Goal: Task Accomplishment & Management: Manage account settings

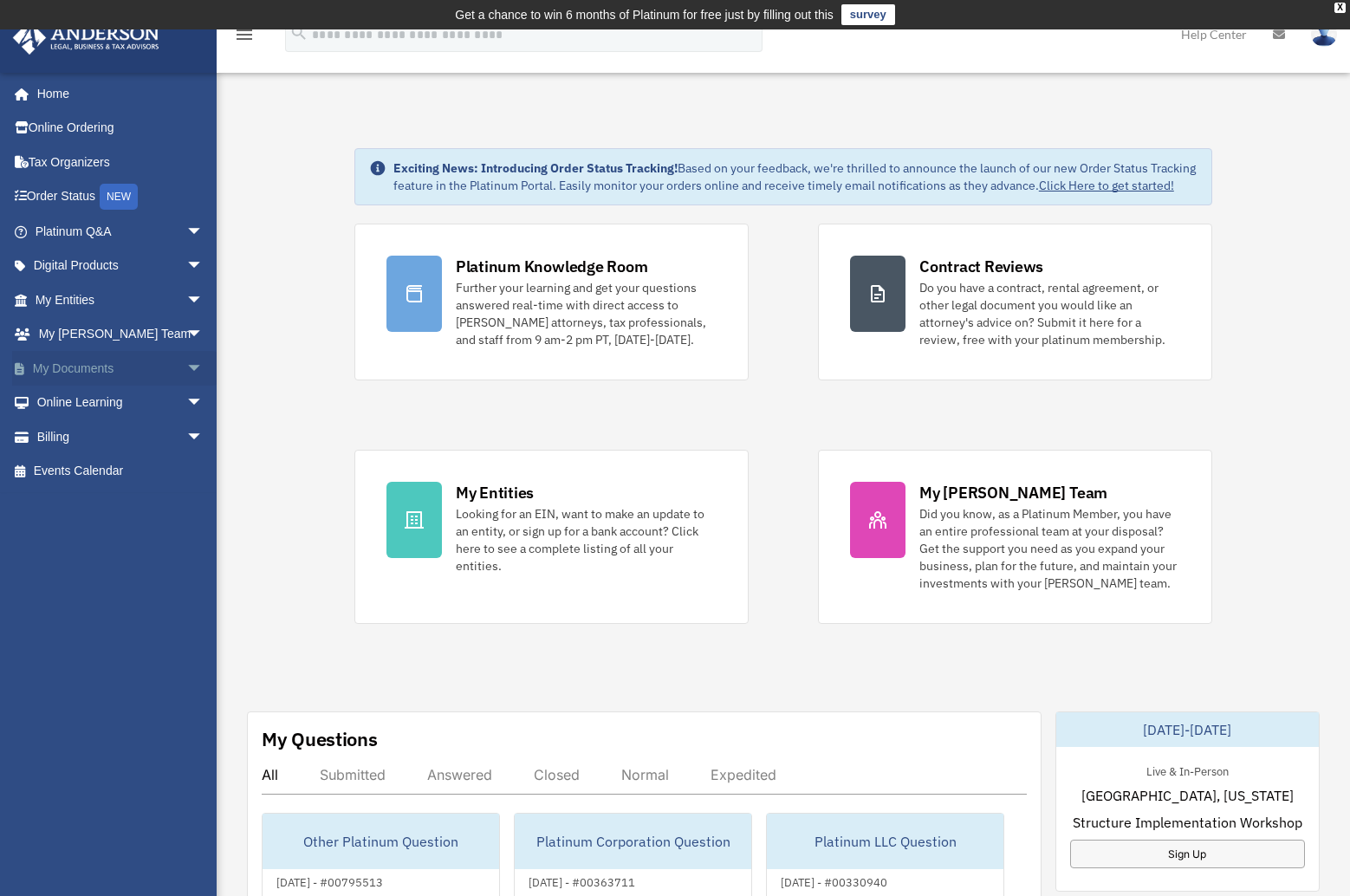
click at [66, 368] on link "My Documents arrow_drop_down" at bounding box center [121, 368] width 218 height 35
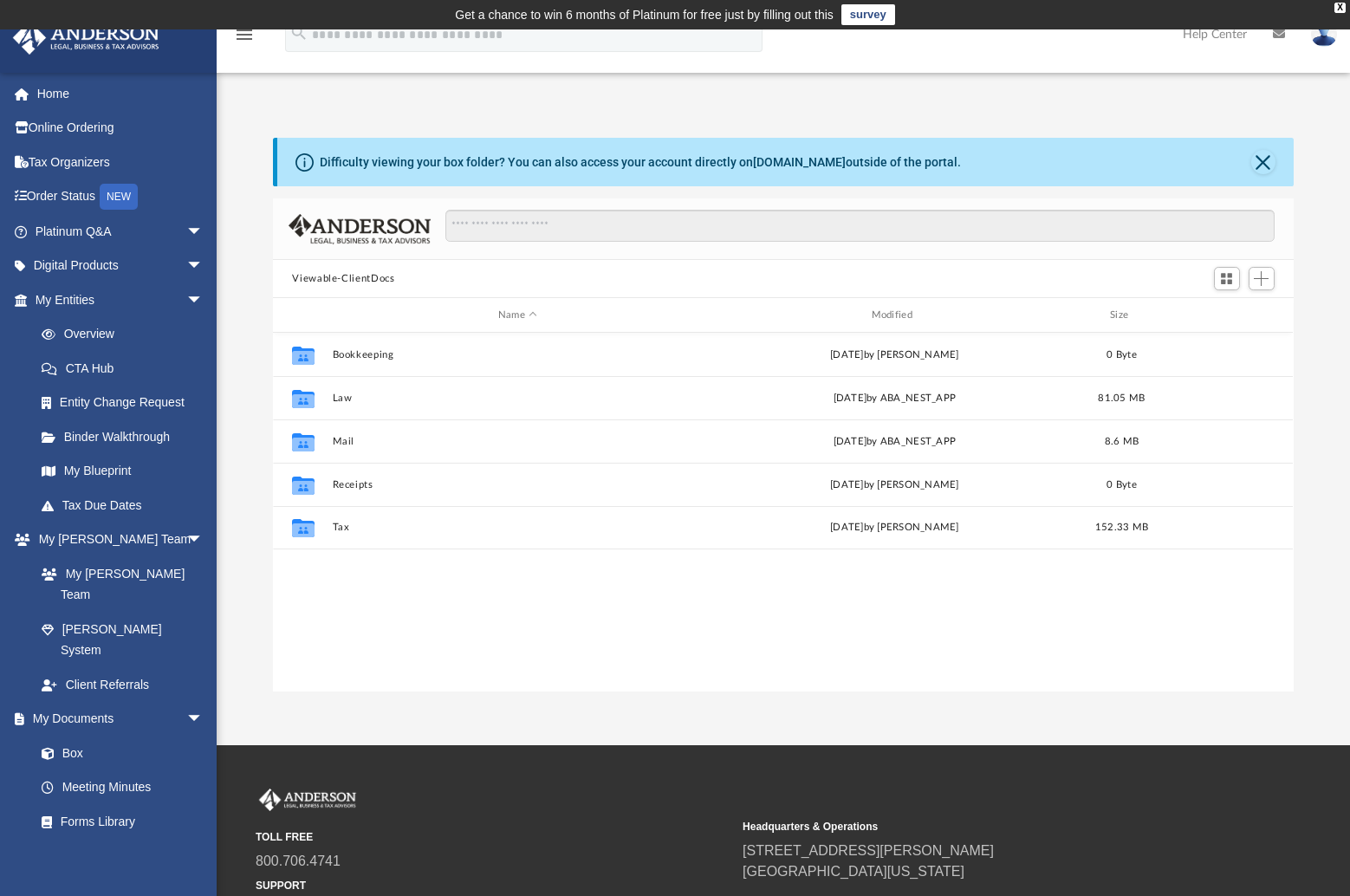
scroll to position [382, 1007]
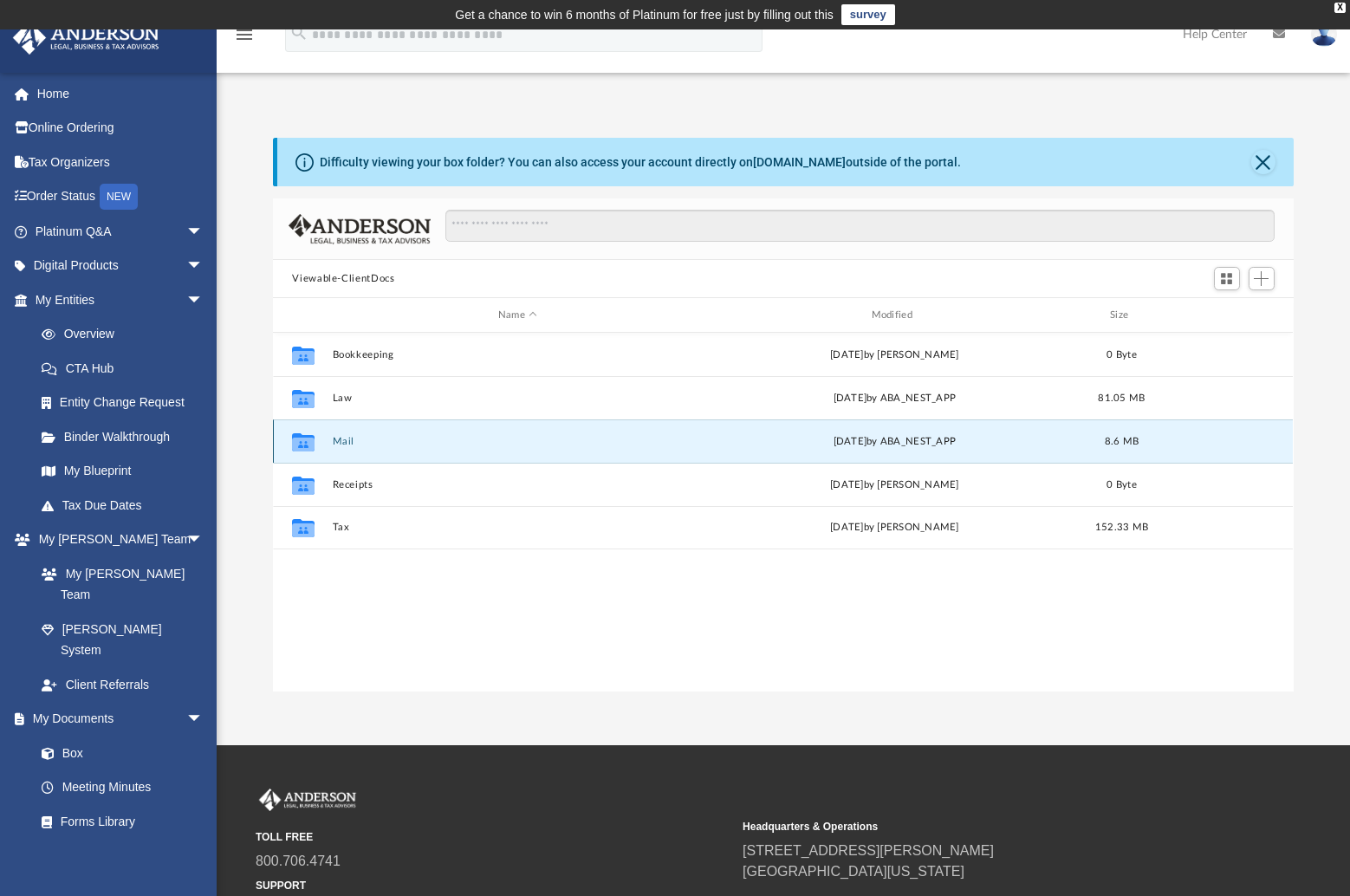
click at [344, 443] on button "Mail" at bounding box center [517, 441] width 370 height 11
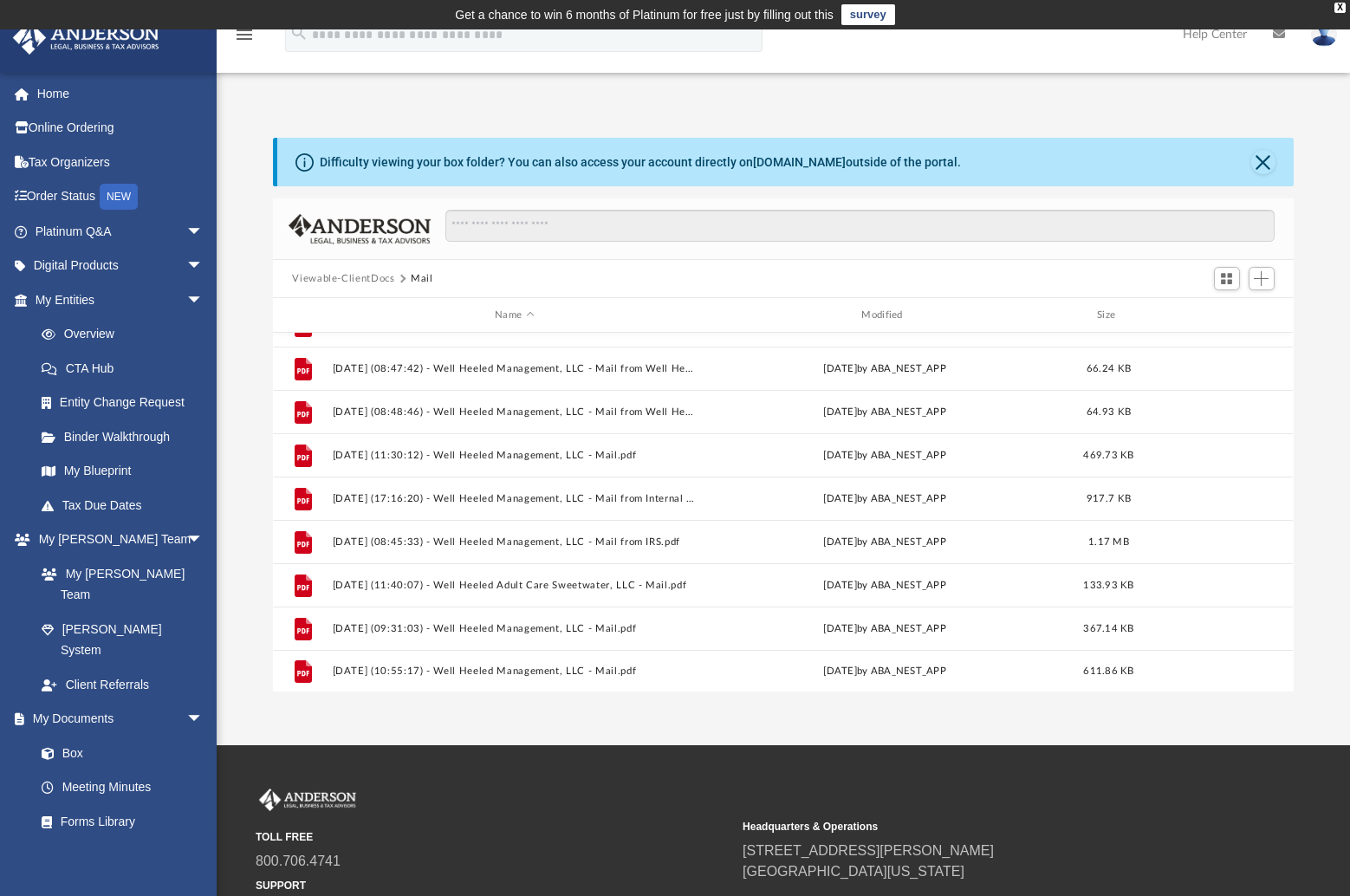
scroll to position [942, 0]
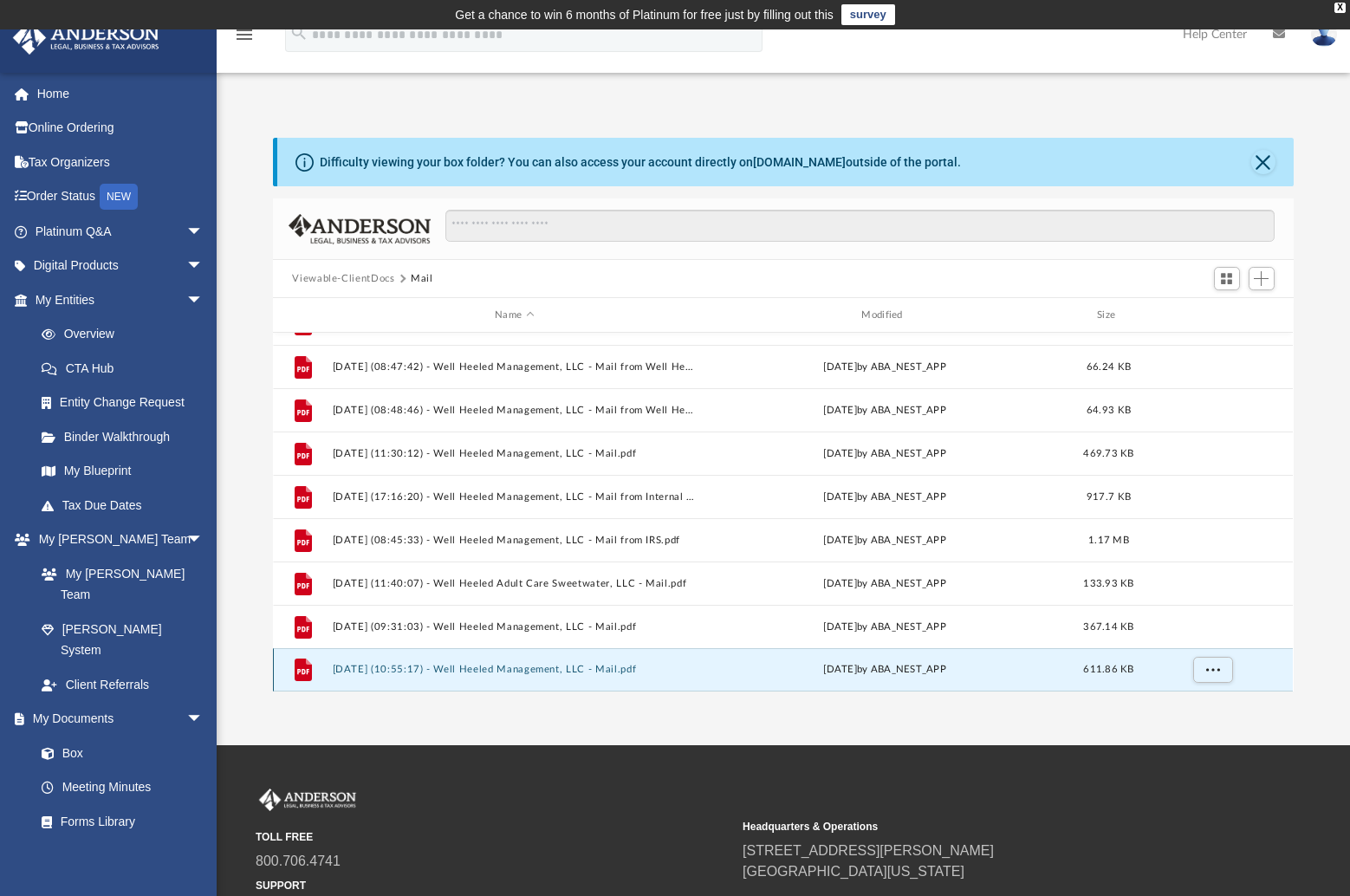
click at [453, 668] on button "[DATE] (10:55:17) - Well Heeled Management, LLC - Mail.pdf" at bounding box center [514, 669] width 363 height 11
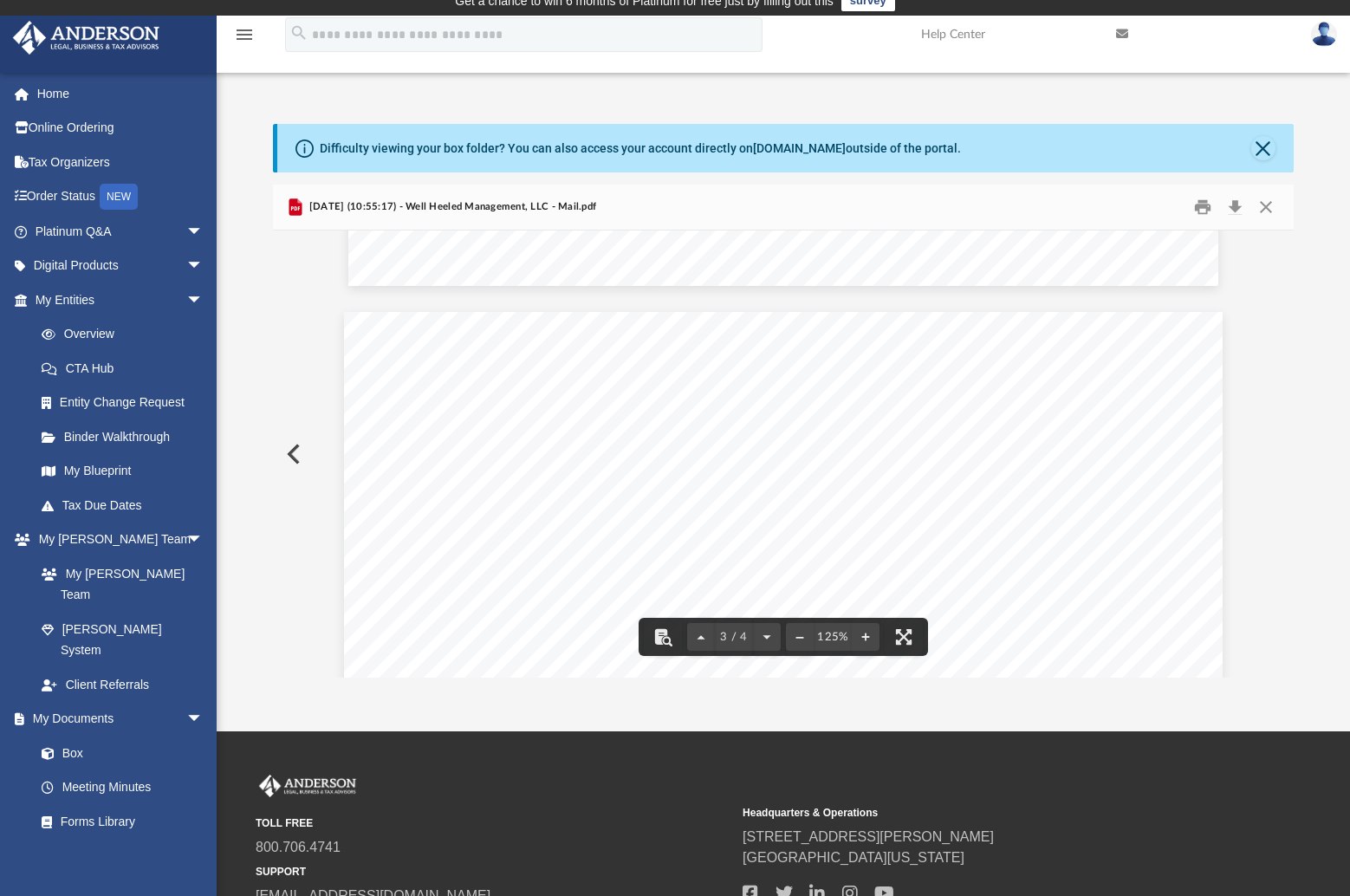
scroll to position [0, 0]
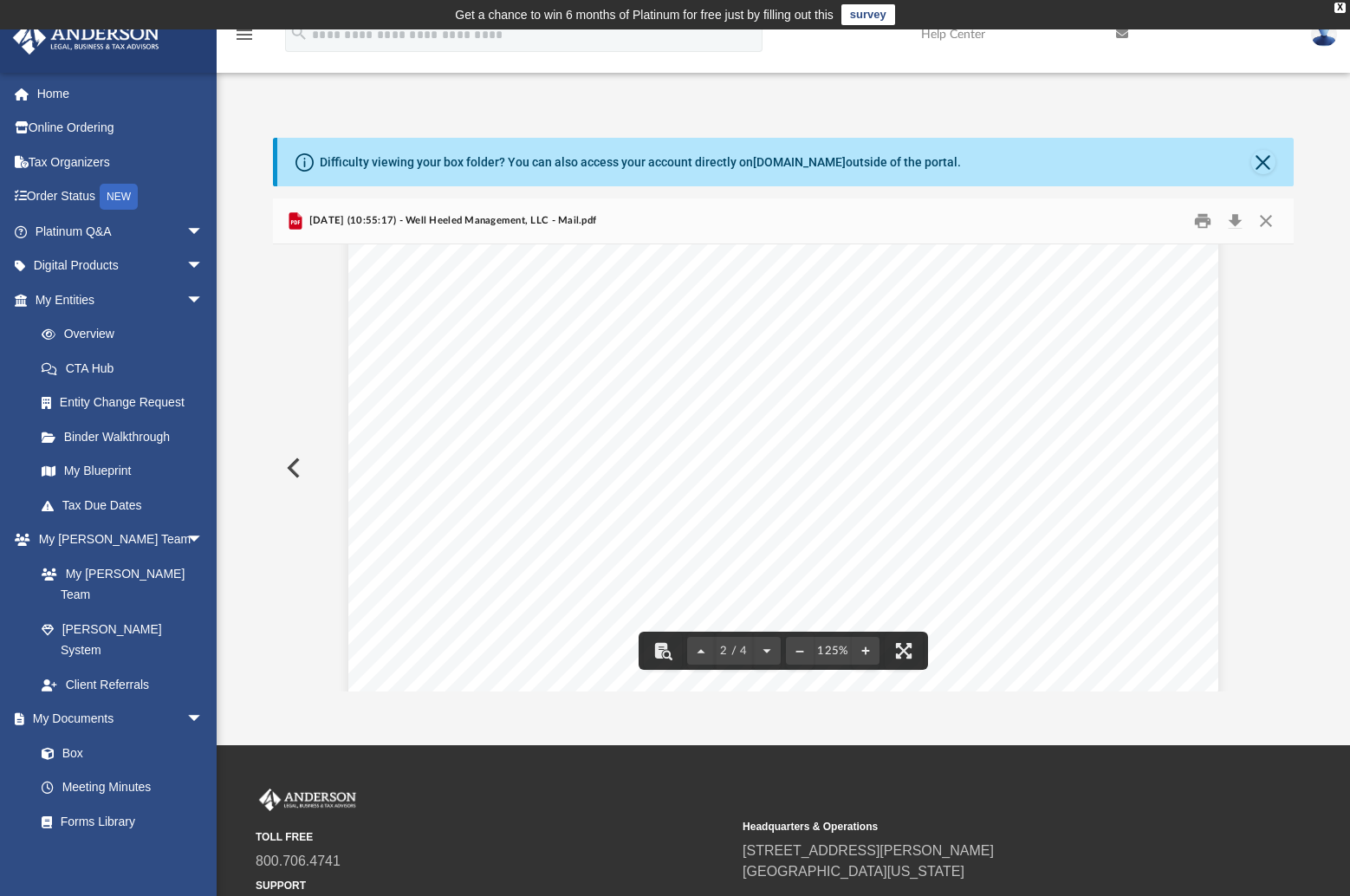
click at [429, 94] on div "App ray.whitley@gmail.com Sign Out ray.whitley@gmail.com Home Online Ordering T…" at bounding box center [675, 387] width 1350 height 608
click at [1270, 220] on button "Close" at bounding box center [1266, 221] width 31 height 27
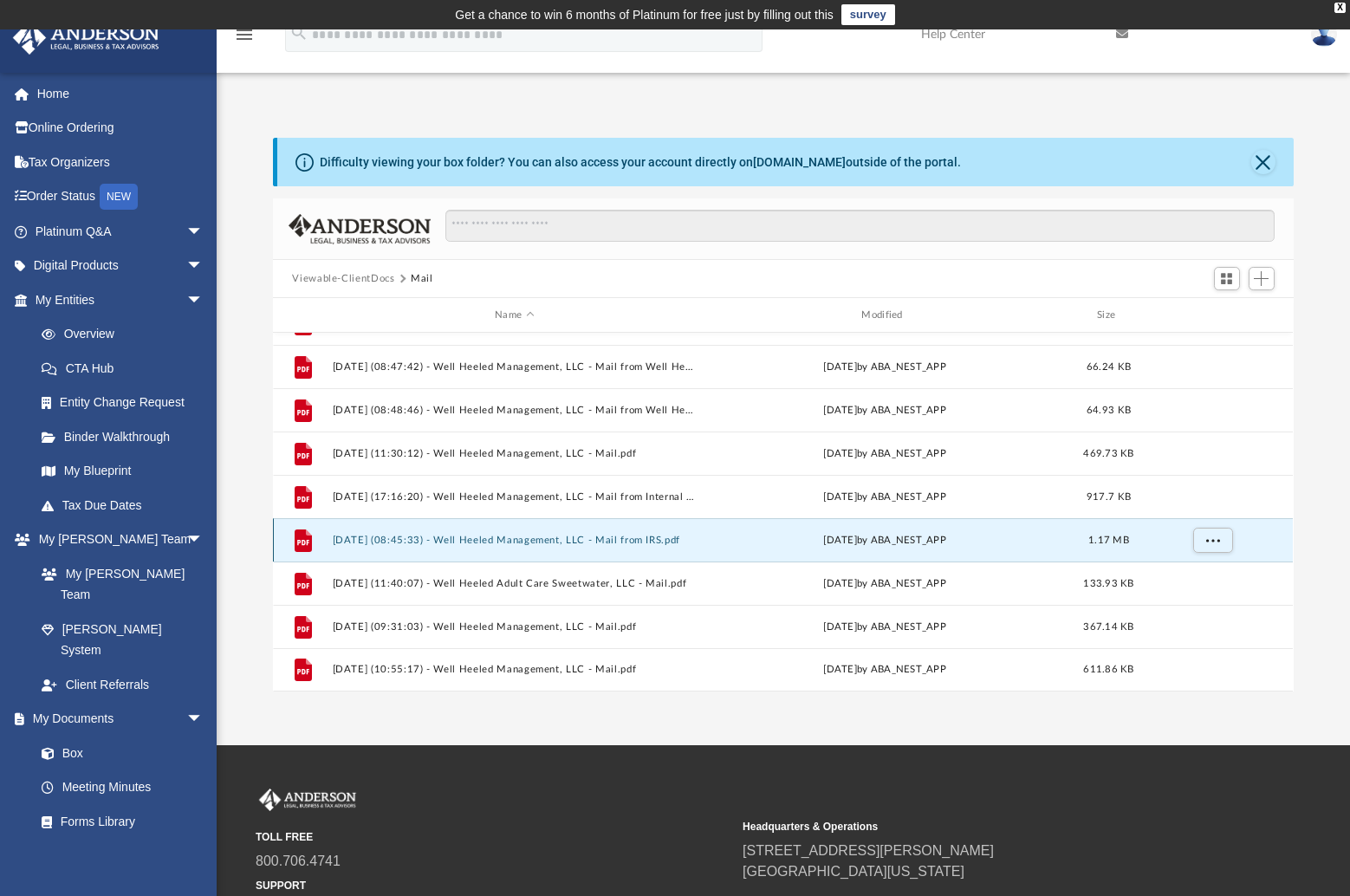
click at [538, 539] on button "2025.09.08 (08:45:33) - Well Heeled Management, LLC - Mail from IRS.pdf" at bounding box center [514, 540] width 363 height 11
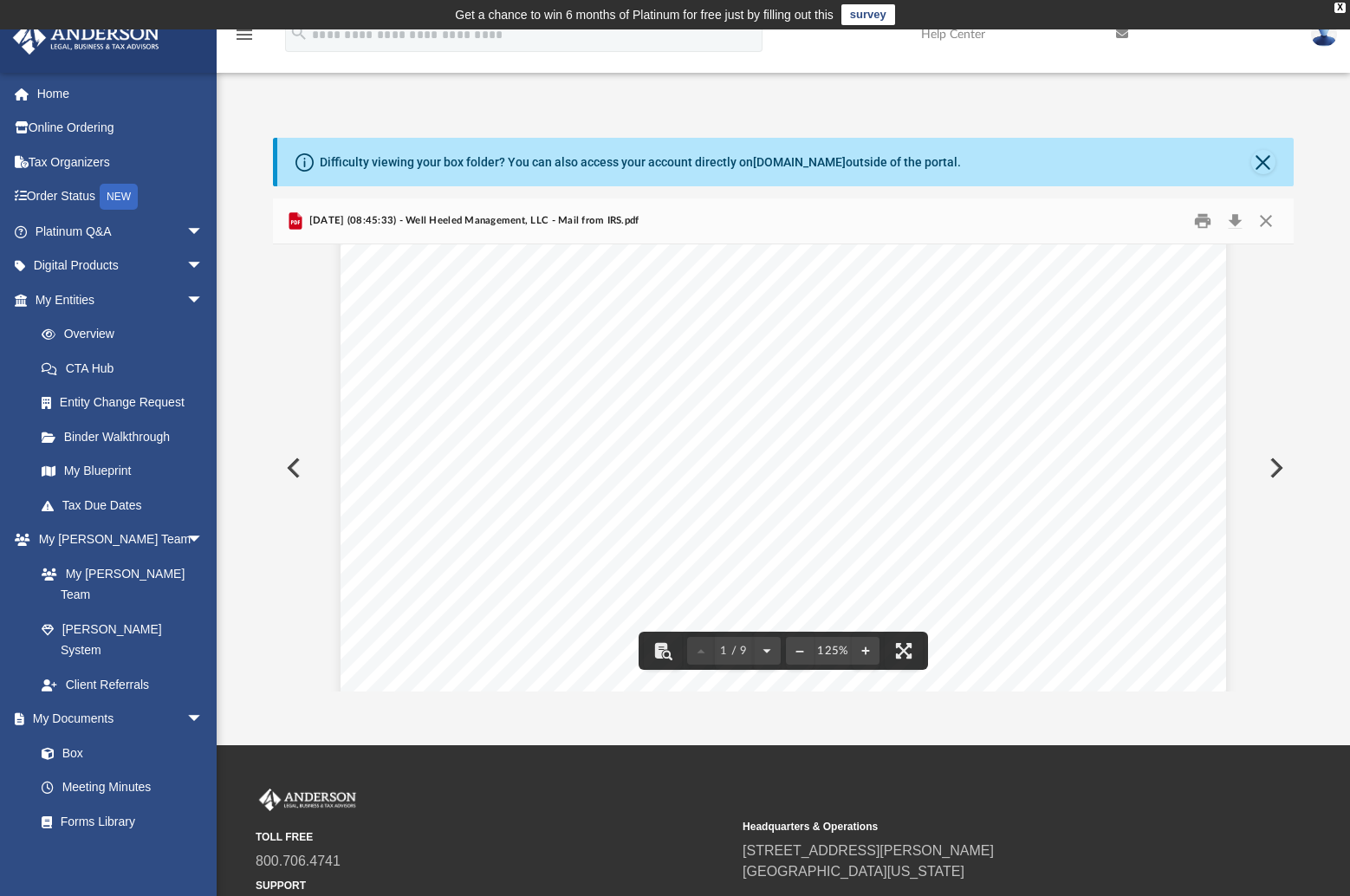
scroll to position [0, 0]
click at [496, 95] on div "App ray.whitley@gmail.com Sign Out ray.whitley@gmail.com Home Online Ordering T…" at bounding box center [675, 387] width 1350 height 608
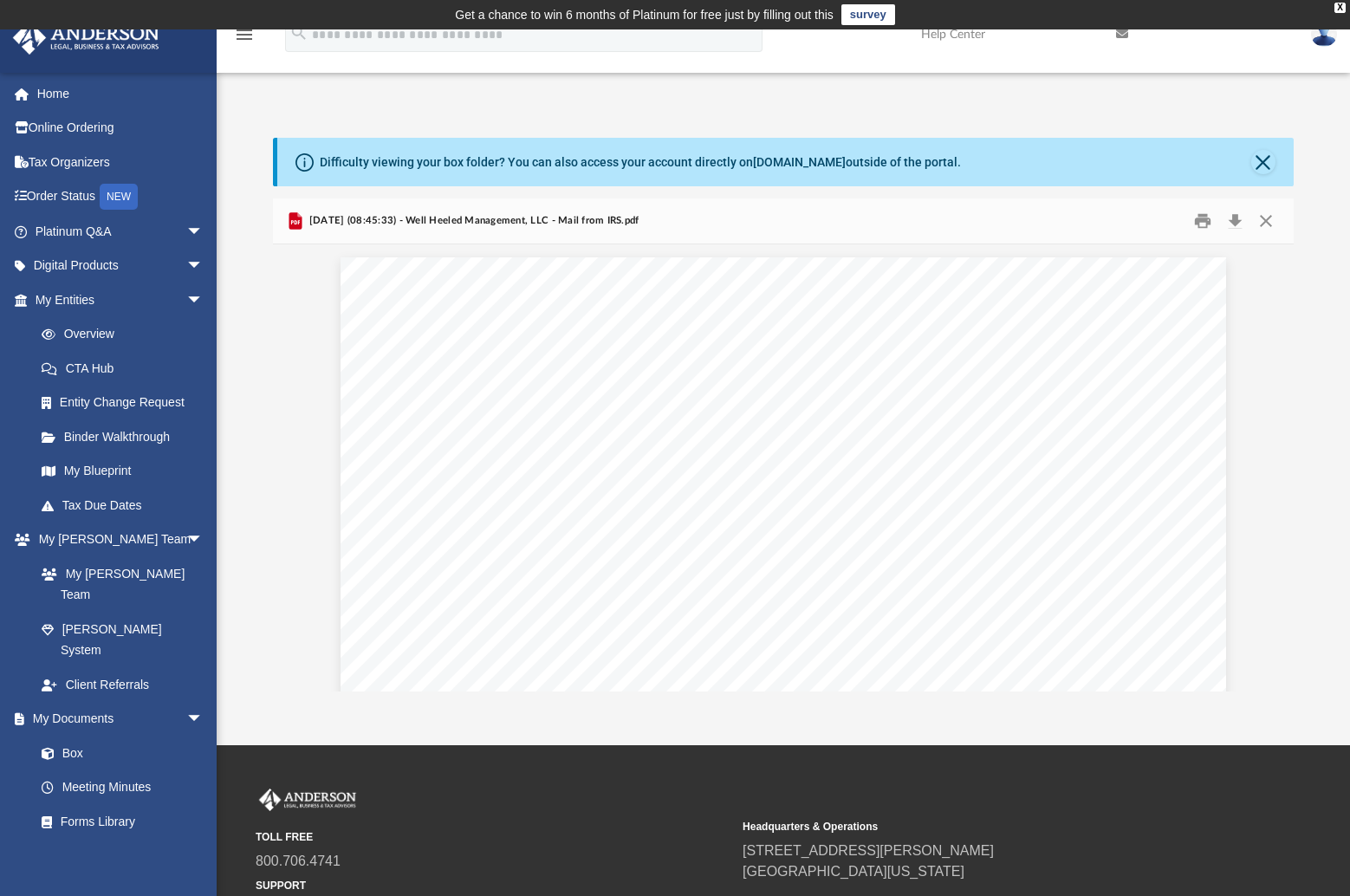
click at [647, 102] on div "Difficulty viewing your box folder? You can also access your account directly o…" at bounding box center [784, 396] width 1134 height 591
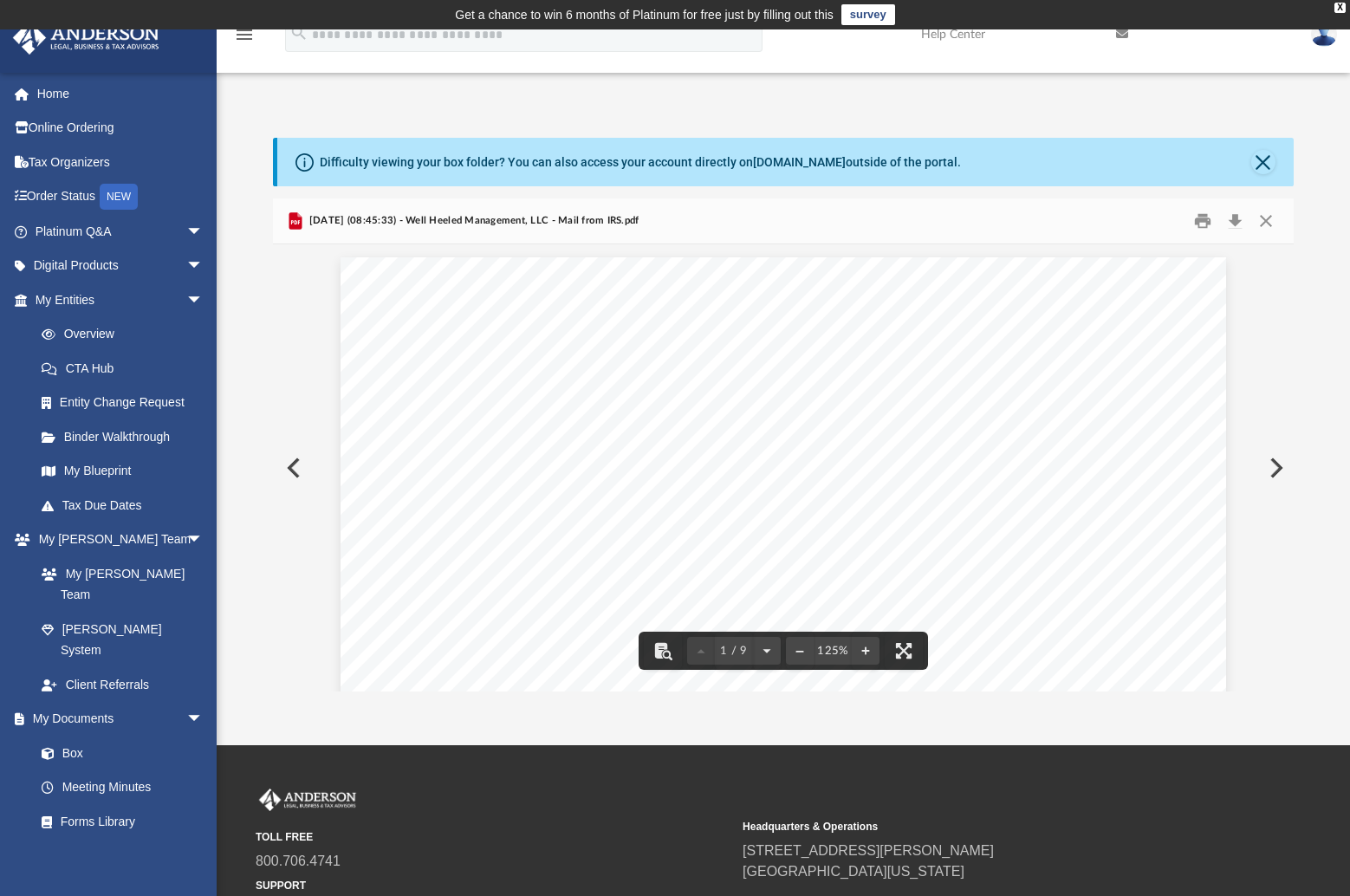
click at [725, 244] on div "Page 1" at bounding box center [783, 827] width 885 height 1166
click at [712, 92] on div "App ray.whitley@gmail.com Sign Out ray.whitley@gmail.com Home Online Ordering T…" at bounding box center [675, 387] width 1350 height 608
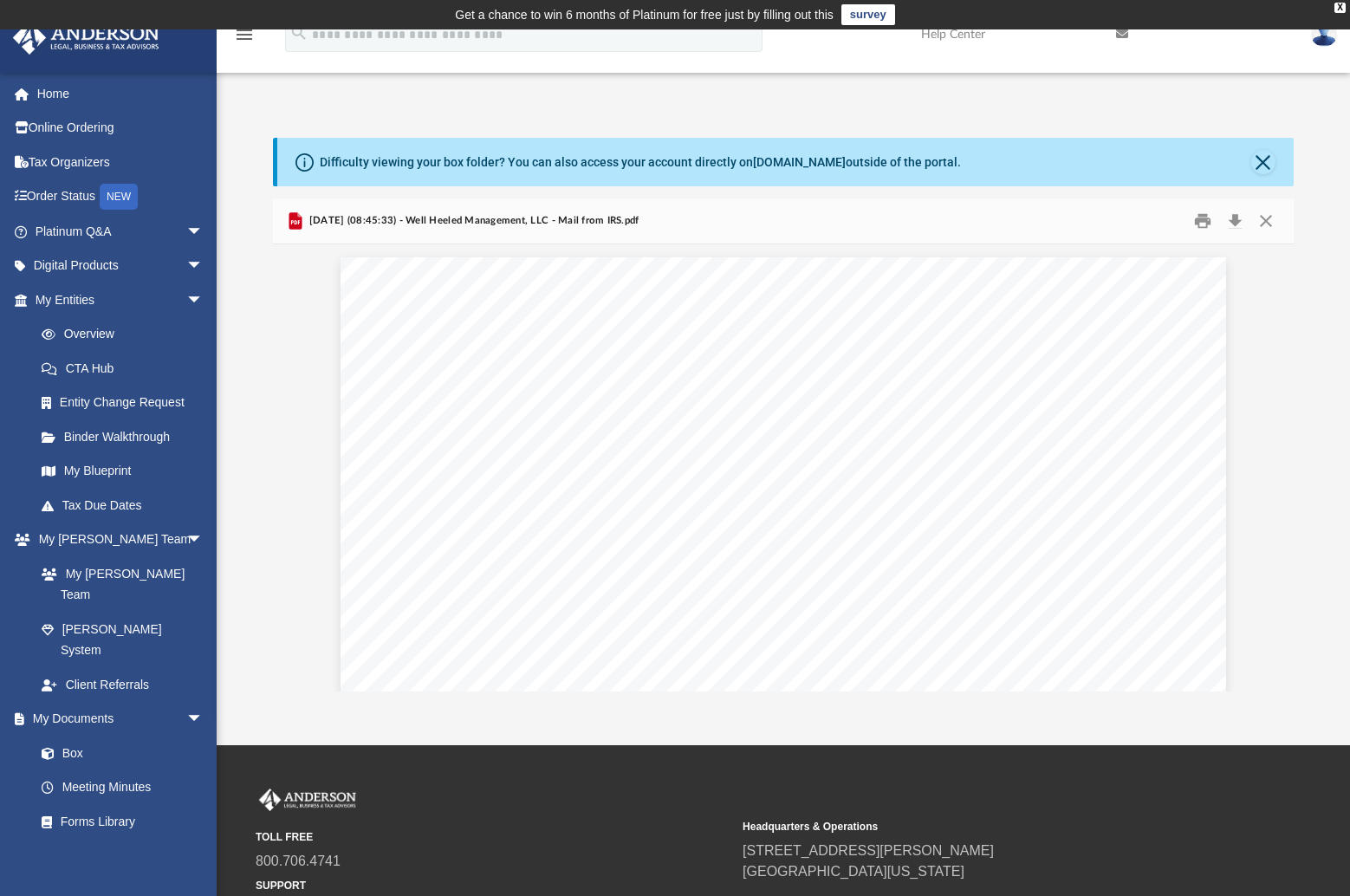
click at [713, 102] on div "Difficulty viewing your box folder? You can also access your account directly o…" at bounding box center [784, 396] width 1134 height 591
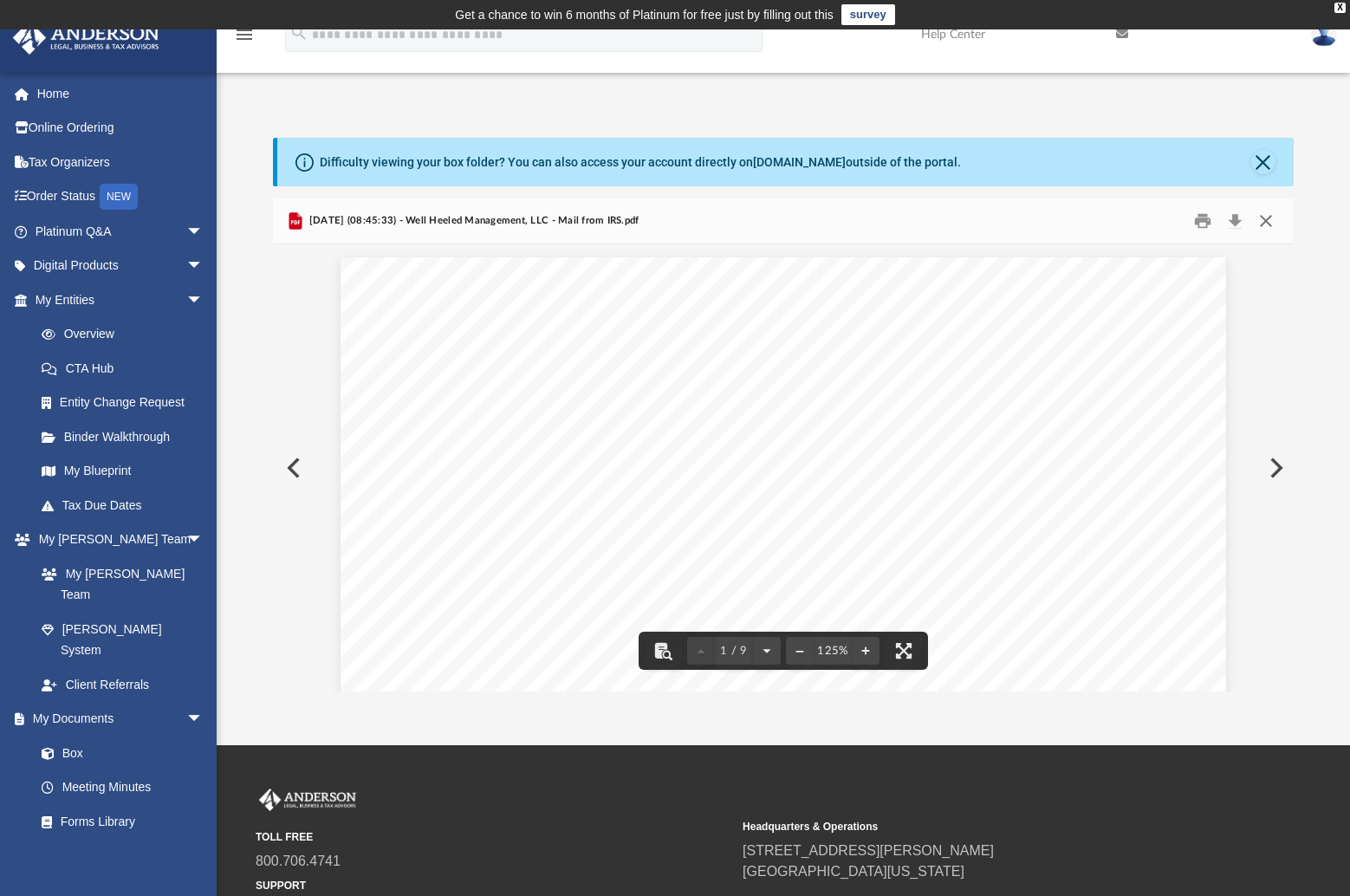
click at [1267, 220] on button "Close" at bounding box center [1266, 221] width 31 height 27
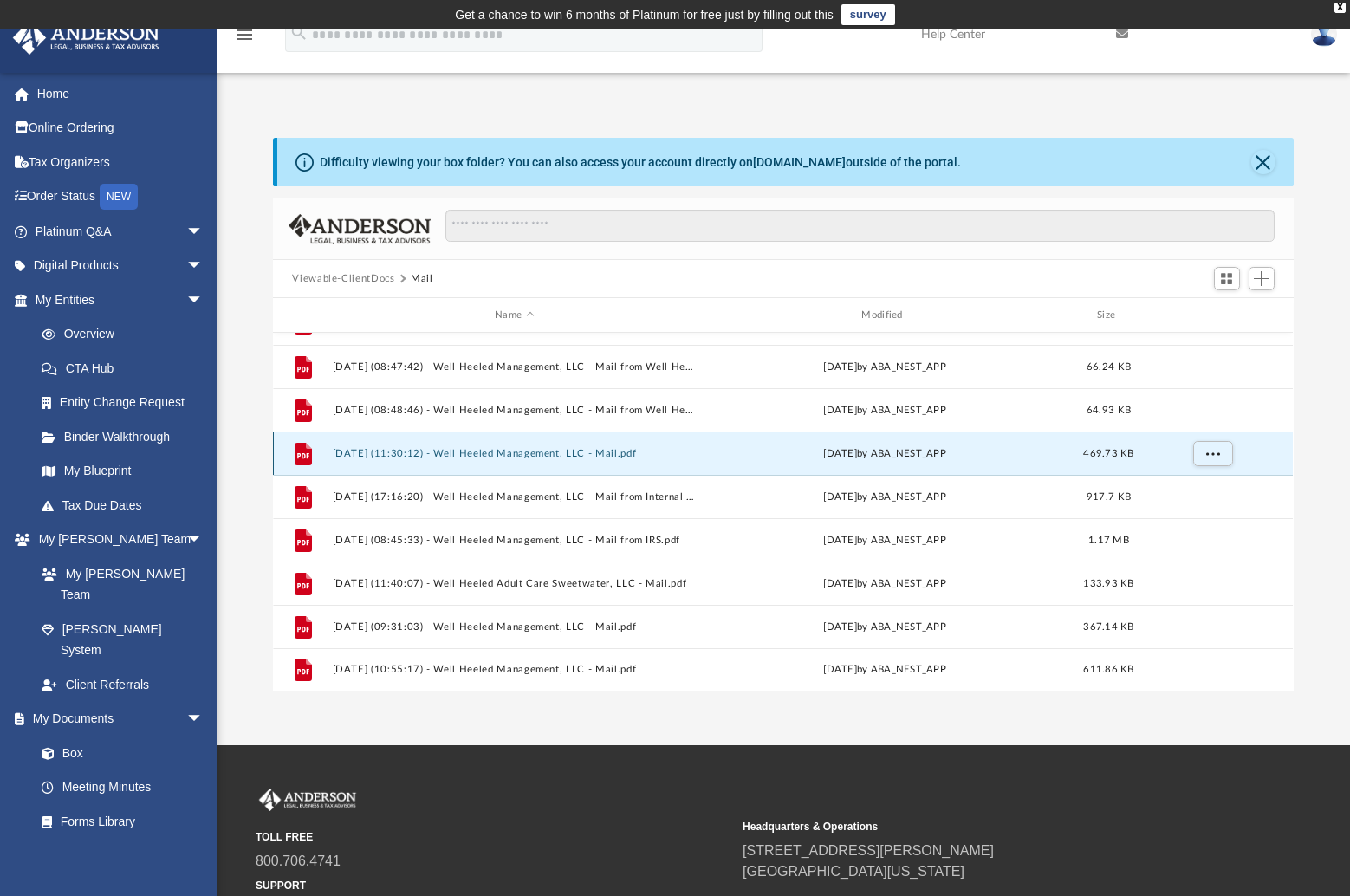
click at [526, 454] on button "2025.08.18 (11:30:12) - Well Heeled Management, LLC - Mail.pdf" at bounding box center [514, 453] width 363 height 11
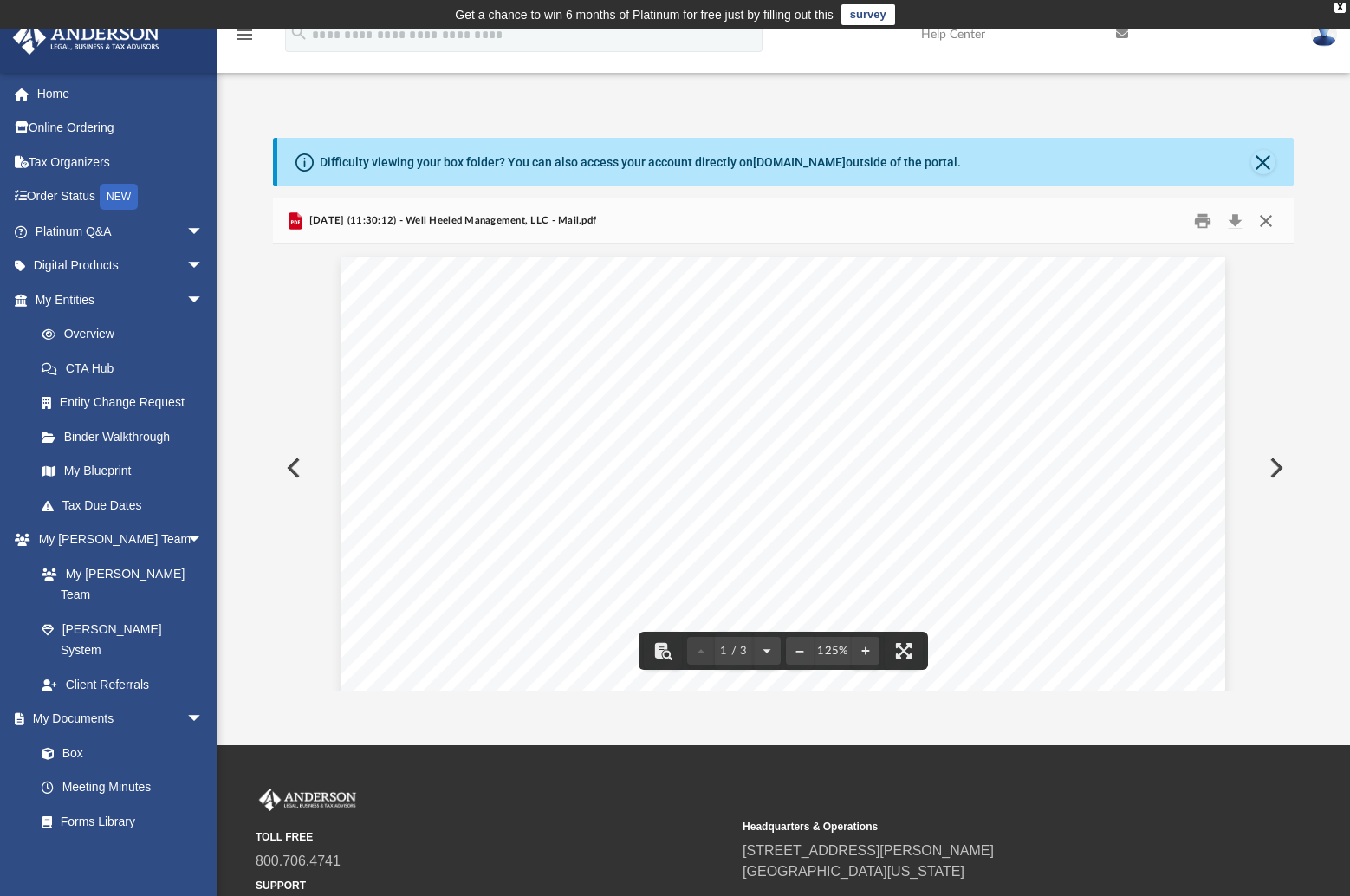
click at [1274, 209] on button "Close" at bounding box center [1266, 221] width 31 height 27
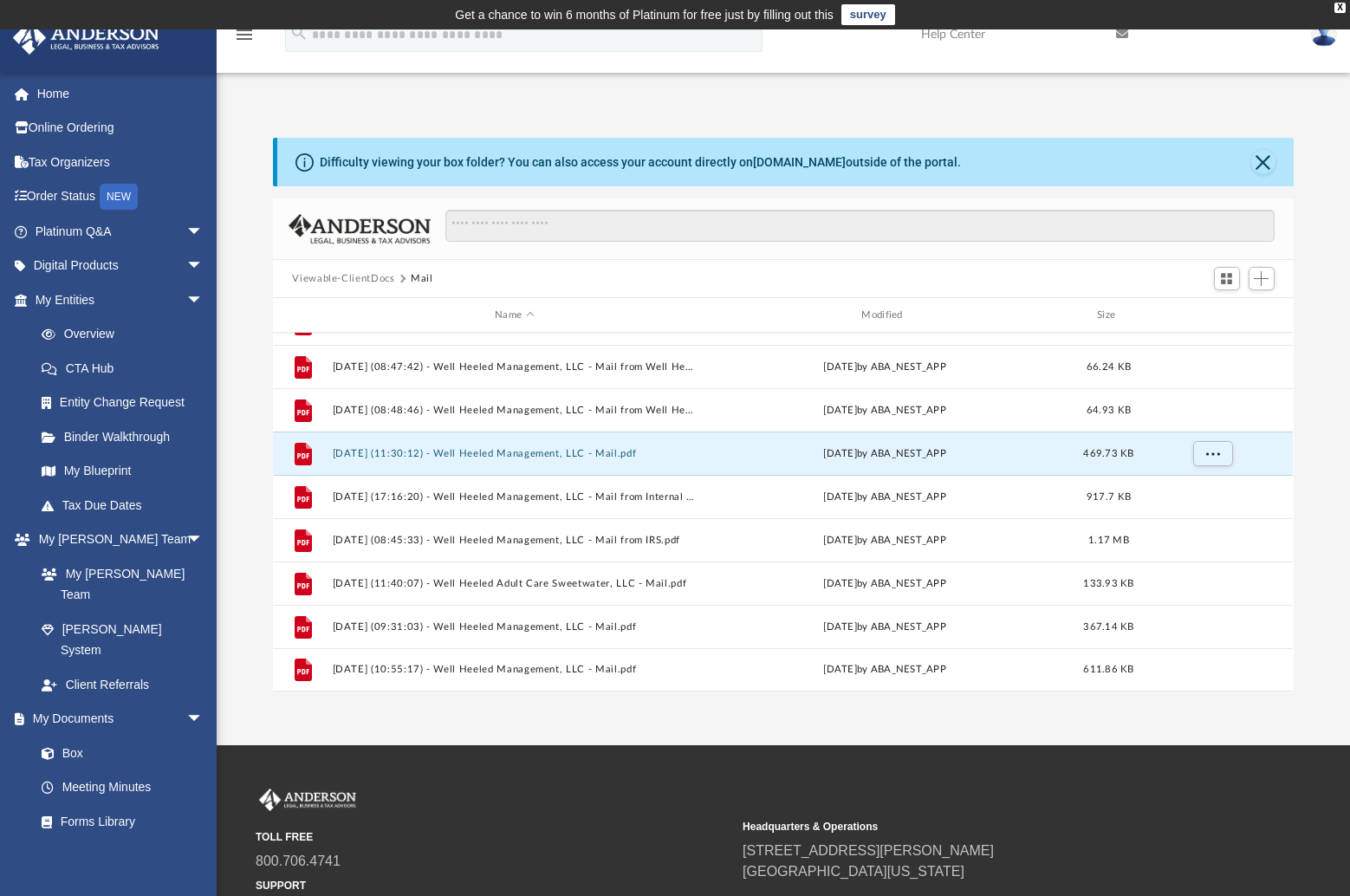
click at [1270, 140] on div "Difficulty viewing your box folder? You can also access your account directly o…" at bounding box center [785, 162] width 1016 height 48
click at [1268, 156] on button "Close" at bounding box center [1263, 162] width 24 height 24
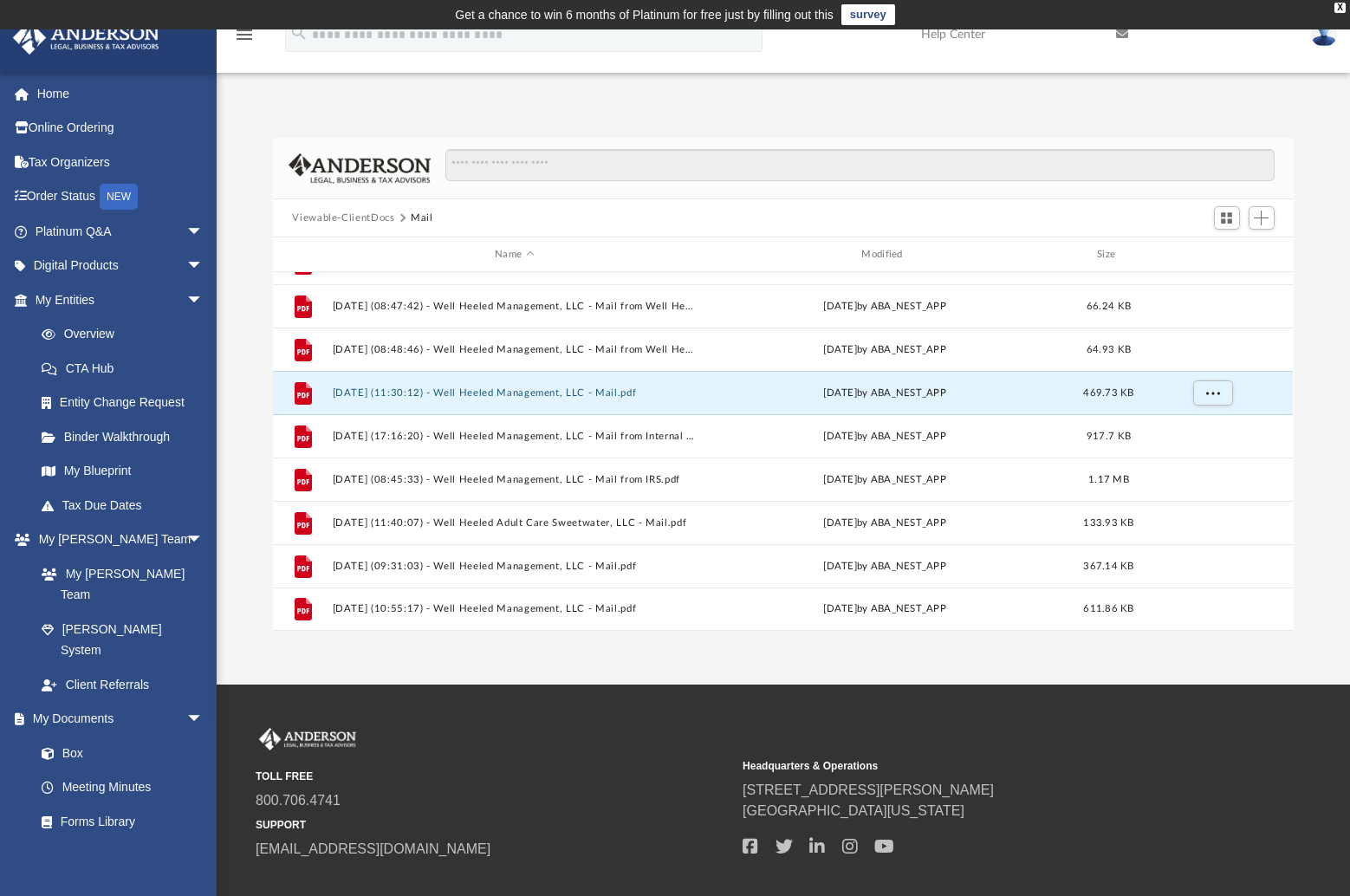
click at [355, 223] on button "Viewable-ClientDocs" at bounding box center [343, 219] width 102 height 16
